Goal: Task Accomplishment & Management: Complete application form

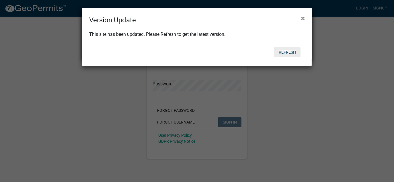
type input "scottsseptic"
click at [289, 49] on button "Refresh" at bounding box center [287, 52] width 26 height 10
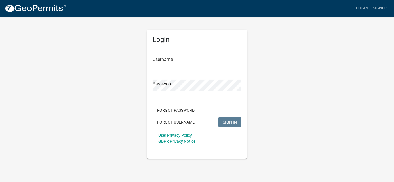
type input "scottsseptic"
click at [230, 123] on span "SIGN IN" at bounding box center [230, 121] width 14 height 5
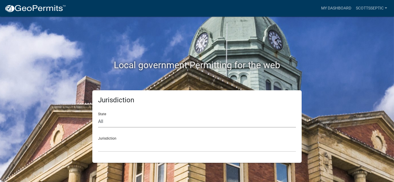
click at [125, 121] on select "All Colorado Georgia Indiana Iowa Kansas Minnesota Ohio South Carolina Wisconsin" at bounding box center [197, 122] width 198 height 12
select select "Minnesota"
click at [98, 116] on select "All Colorado Georgia Indiana Iowa Kansas Minnesota Ohio South Carolina Wisconsin" at bounding box center [197, 122] width 198 height 12
click at [127, 144] on select "Becker County, Minnesota Benton County, Minnesota Carlton County, Minnesota Cit…" at bounding box center [197, 146] width 198 height 12
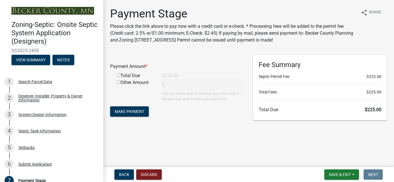
drag, startPoint x: 119, startPoint y: 76, endPoint x: 123, endPoint y: 79, distance: 5.1
click at [119, 77] on input "radio" at bounding box center [119, 75] width 4 height 4
radio input "true"
type input "225"
click at [133, 112] on span "Make Payment" at bounding box center [130, 111] width 30 height 5
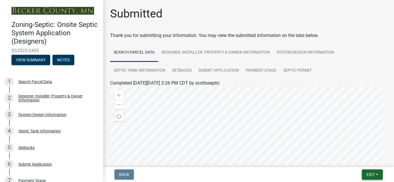
click at [372, 176] on span "Exit" at bounding box center [370, 174] width 8 height 5
click at [365, 161] on button "Save & Exit" at bounding box center [360, 160] width 46 height 14
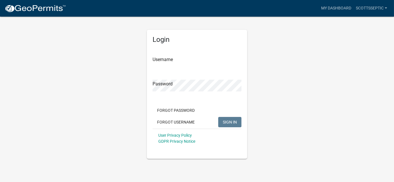
type input "scottsseptic"
click at [230, 123] on span "SIGN IN" at bounding box center [230, 121] width 14 height 5
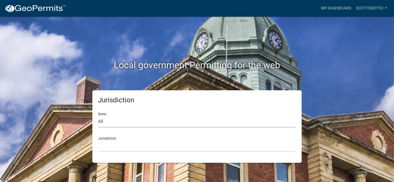
click at [128, 121] on select "All [US_STATE] [US_STATE] [US_STATE] [US_STATE] [US_STATE] [US_STATE] [US_STATE…" at bounding box center [197, 122] width 198 height 12
select select "[US_STATE]"
click at [98, 116] on select "All [US_STATE] [US_STATE] [US_STATE] [US_STATE] [US_STATE] [US_STATE] [US_STATE…" at bounding box center [197, 122] width 198 height 12
click at [126, 144] on select "[GEOGRAPHIC_DATA], [US_STATE] [GEOGRAPHIC_DATA], [US_STATE] [GEOGRAPHIC_DATA], …" at bounding box center [197, 146] width 198 height 12
